Goal: Find specific page/section: Find specific page/section

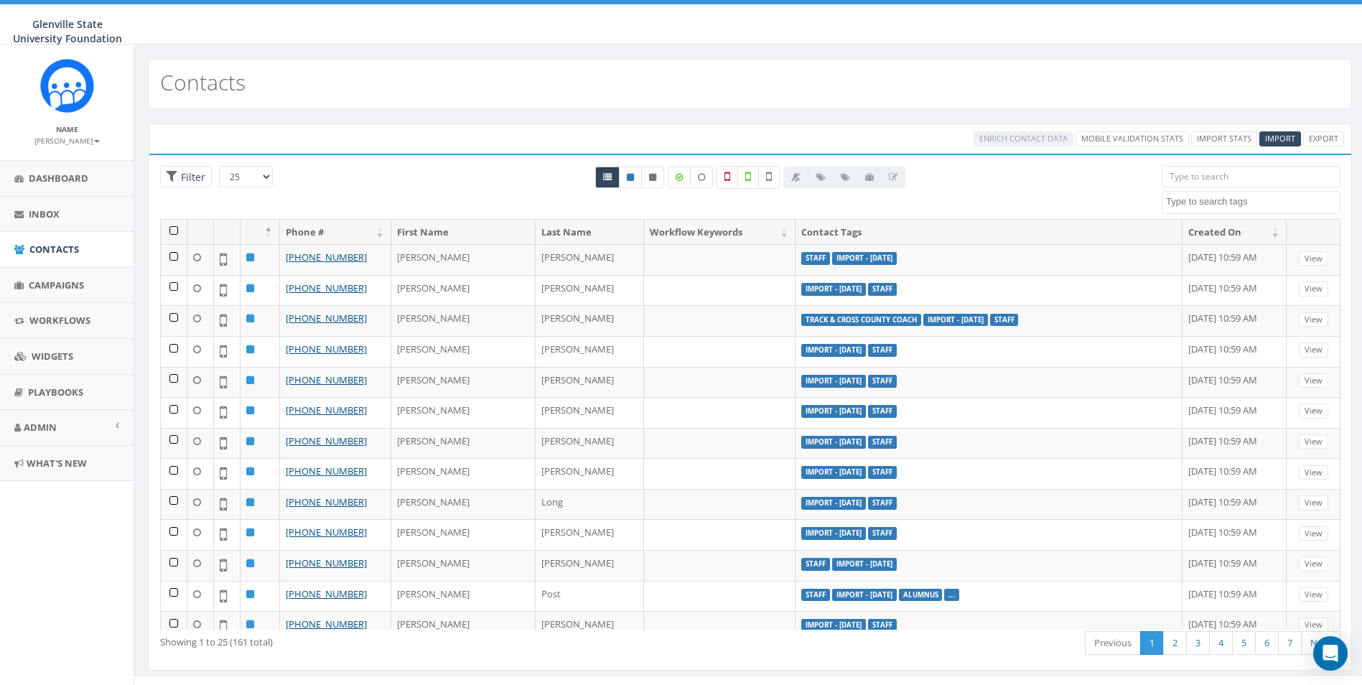
select select
click at [43, 435] on link "Admin" at bounding box center [67, 427] width 134 height 35
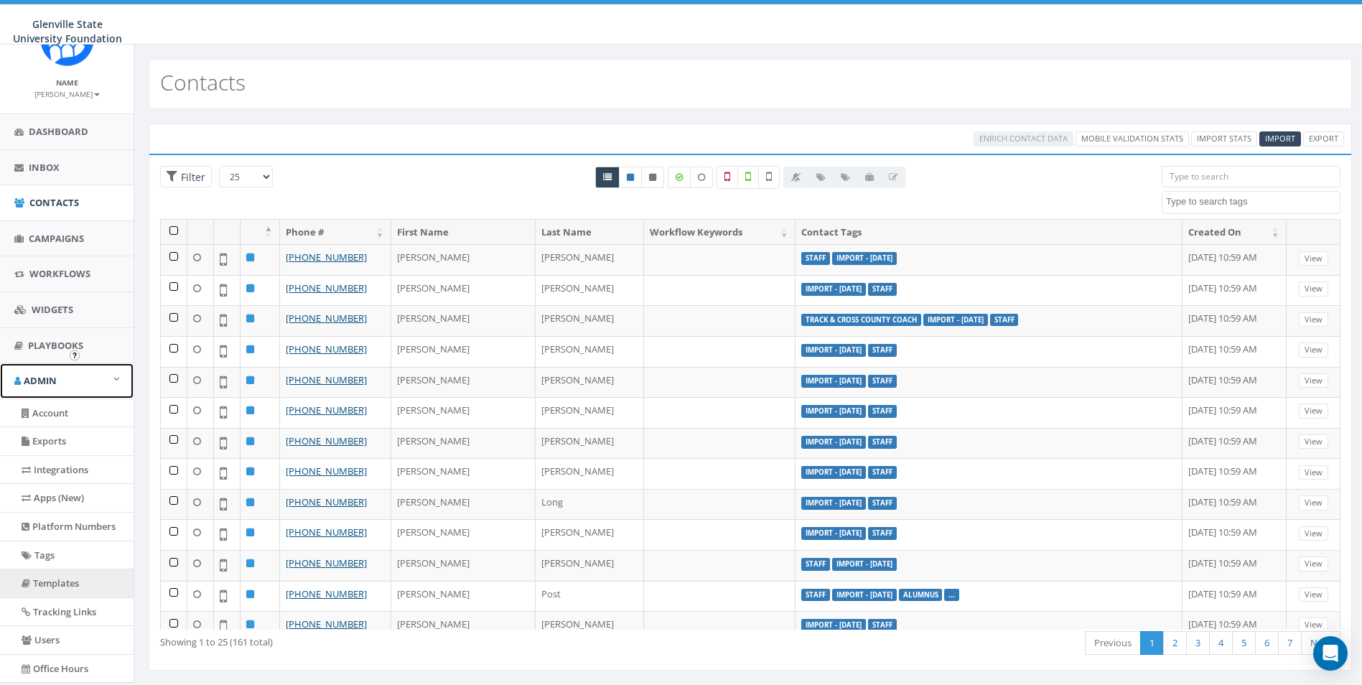
scroll to position [72, 0]
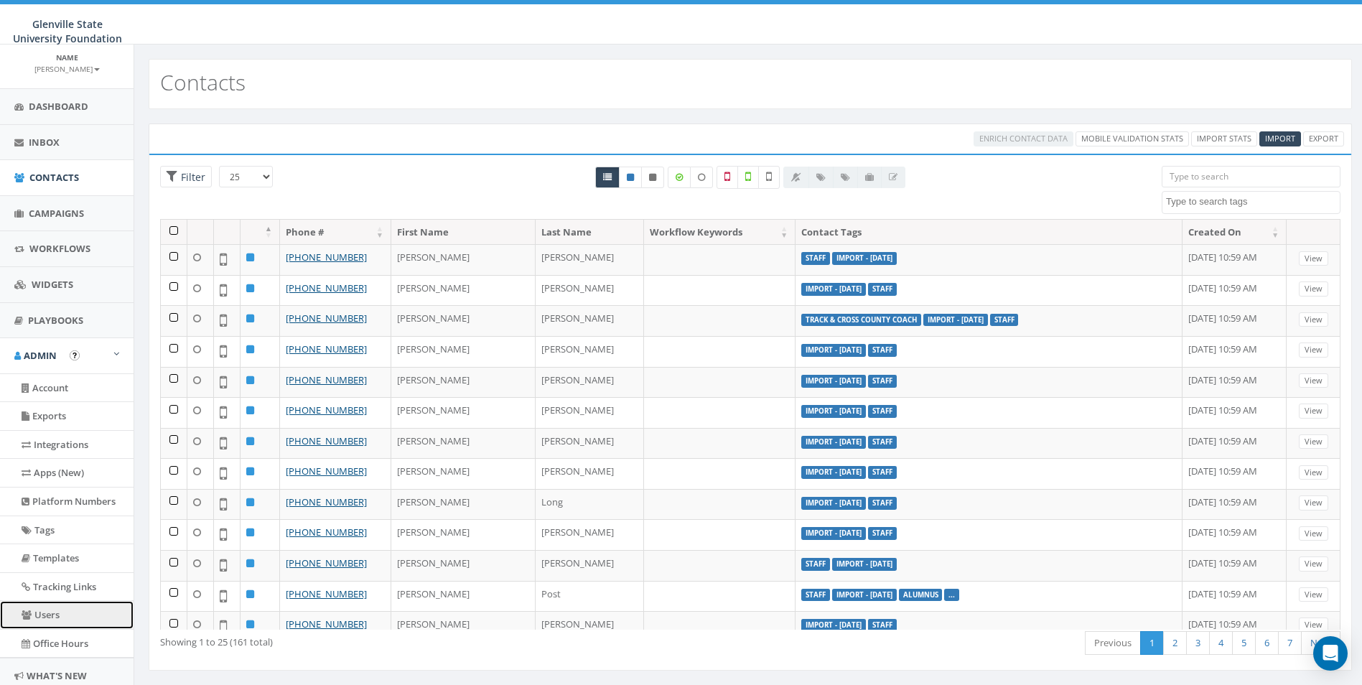
click at [73, 608] on link "Users" at bounding box center [67, 615] width 134 height 28
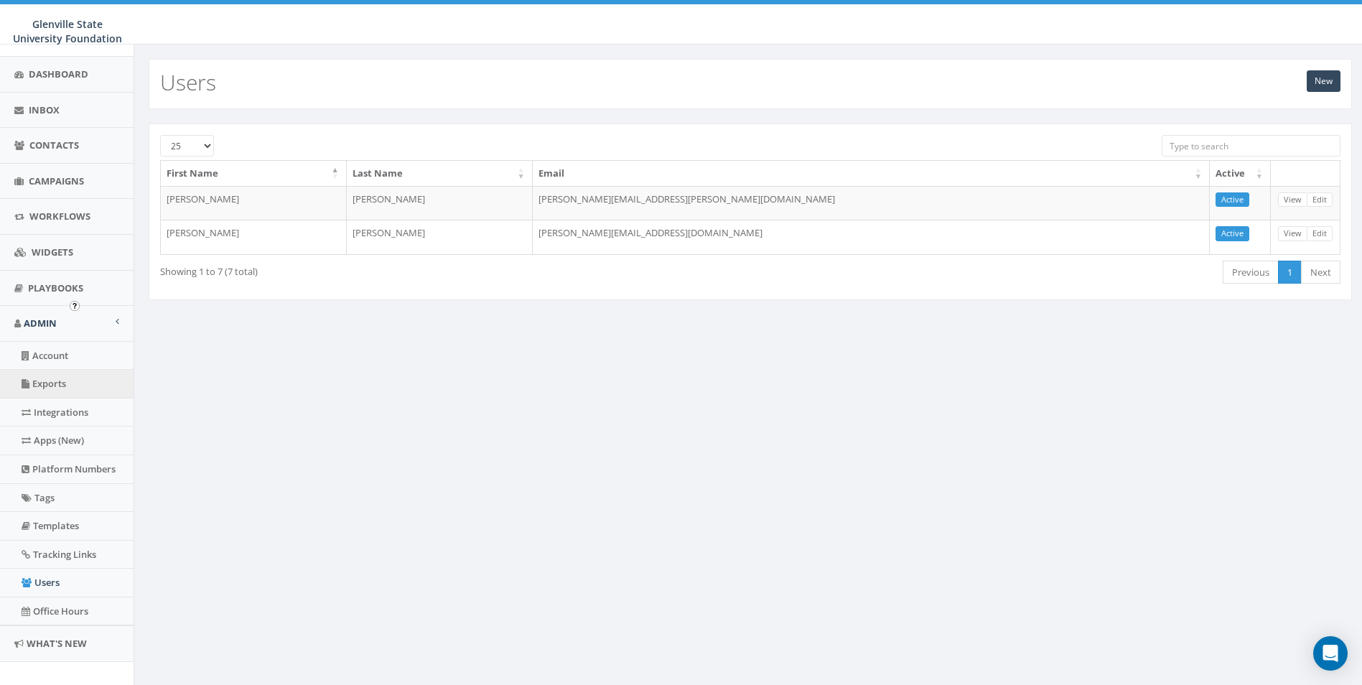
scroll to position [121, 0]
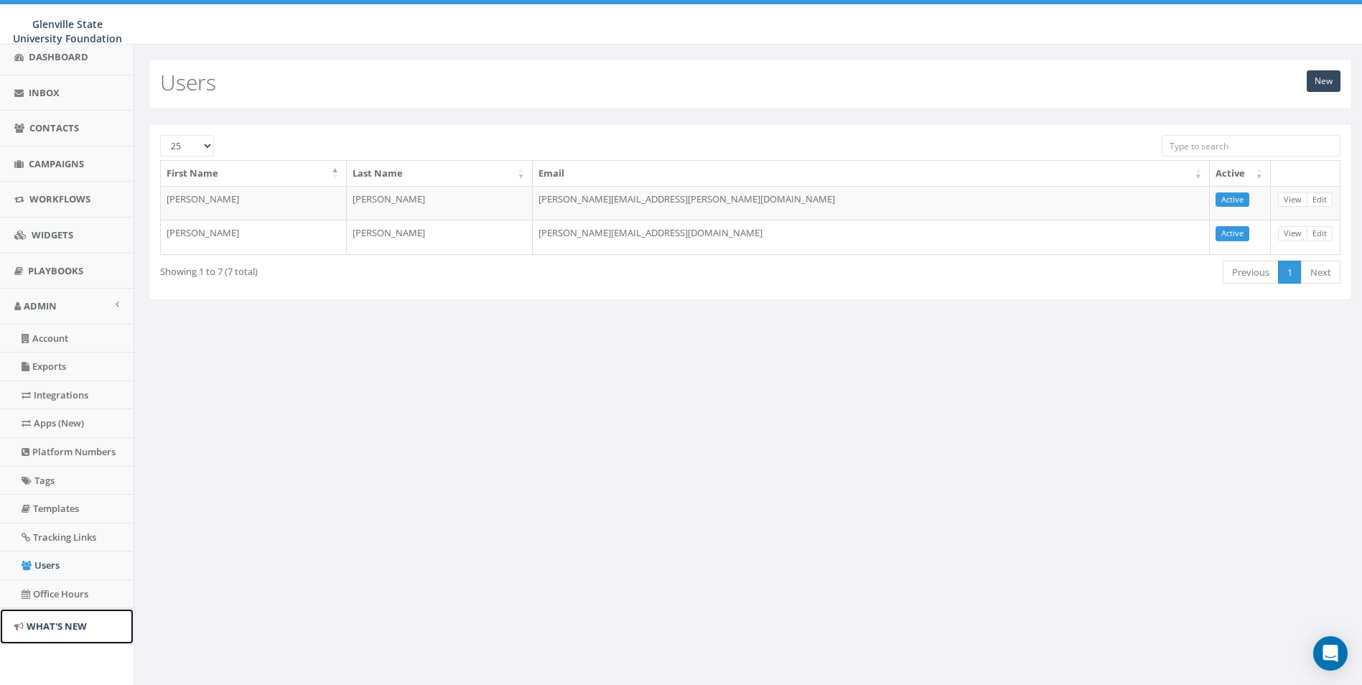
click at [60, 620] on span "What's New" at bounding box center [57, 626] width 60 height 13
